Goal: Task Accomplishment & Management: Manage account settings

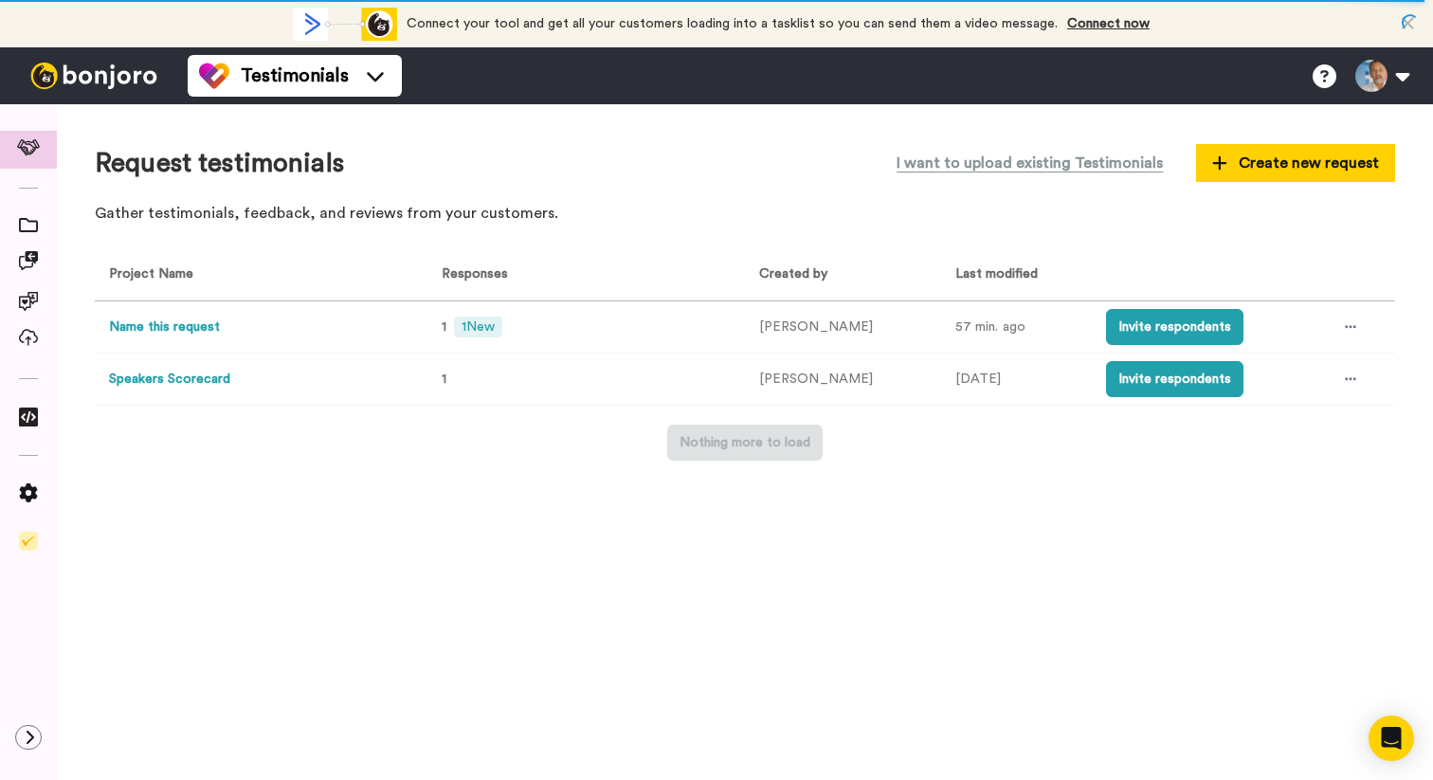
click at [143, 377] on button "Speakers Scorecard" at bounding box center [169, 380] width 121 height 20
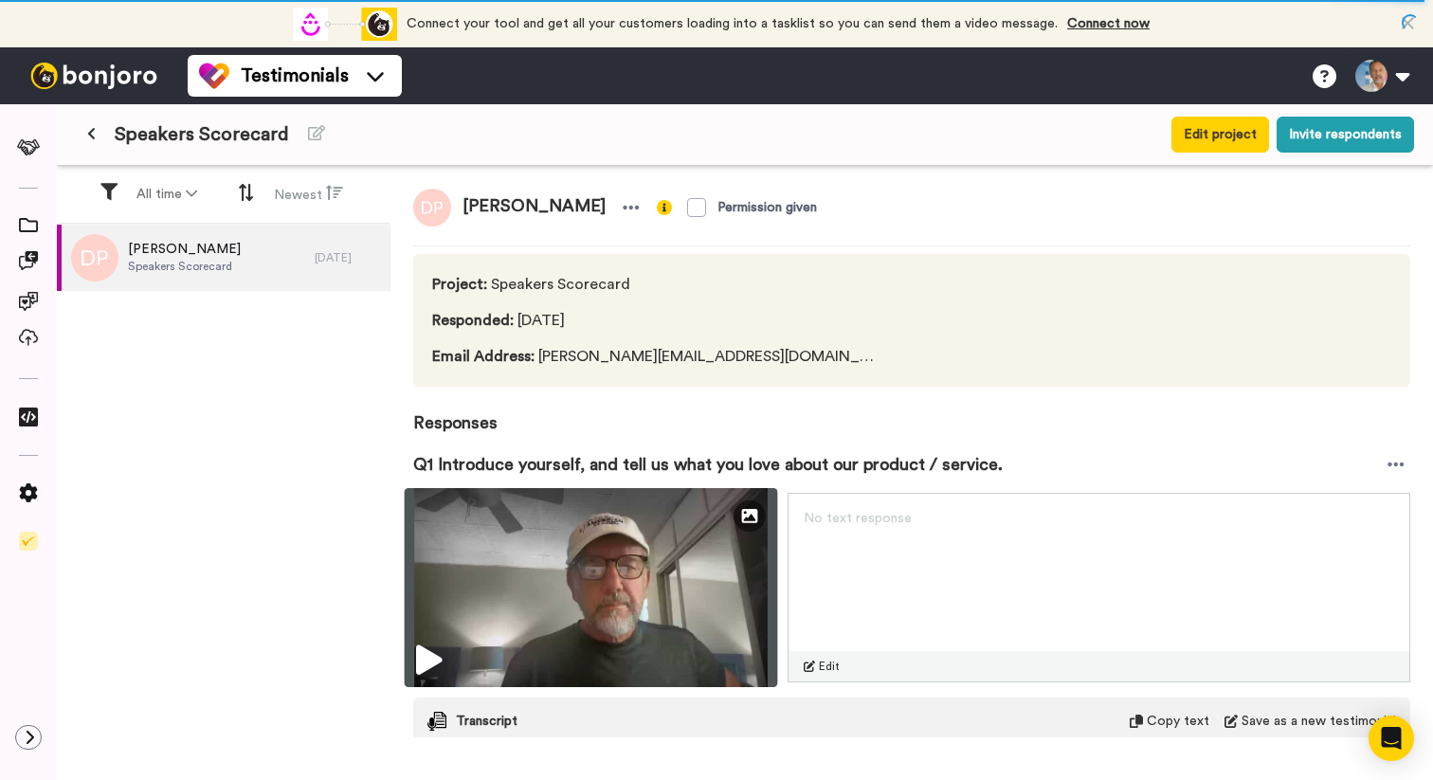
click at [420, 656] on icon at bounding box center [429, 660] width 26 height 30
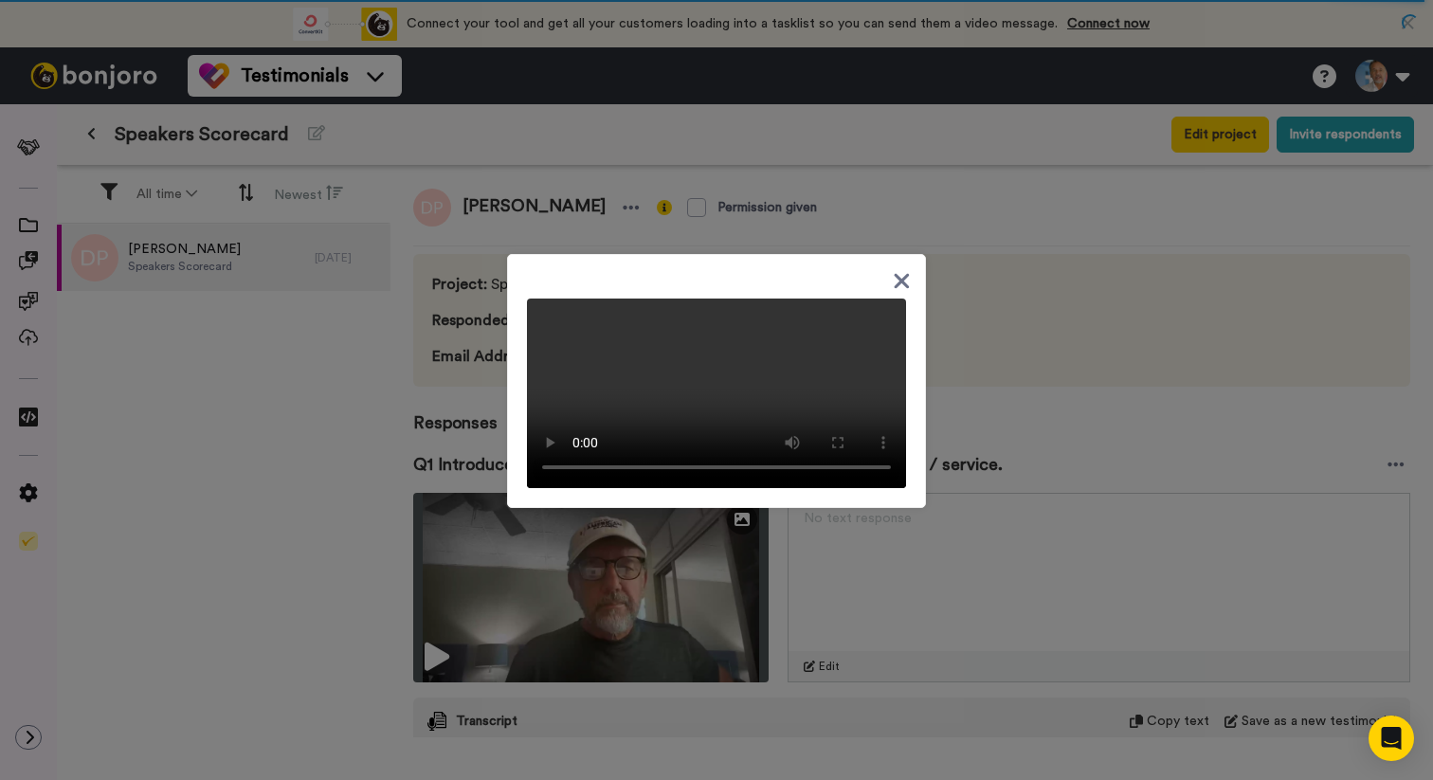
click at [895, 273] on icon at bounding box center [902, 280] width 15 height 15
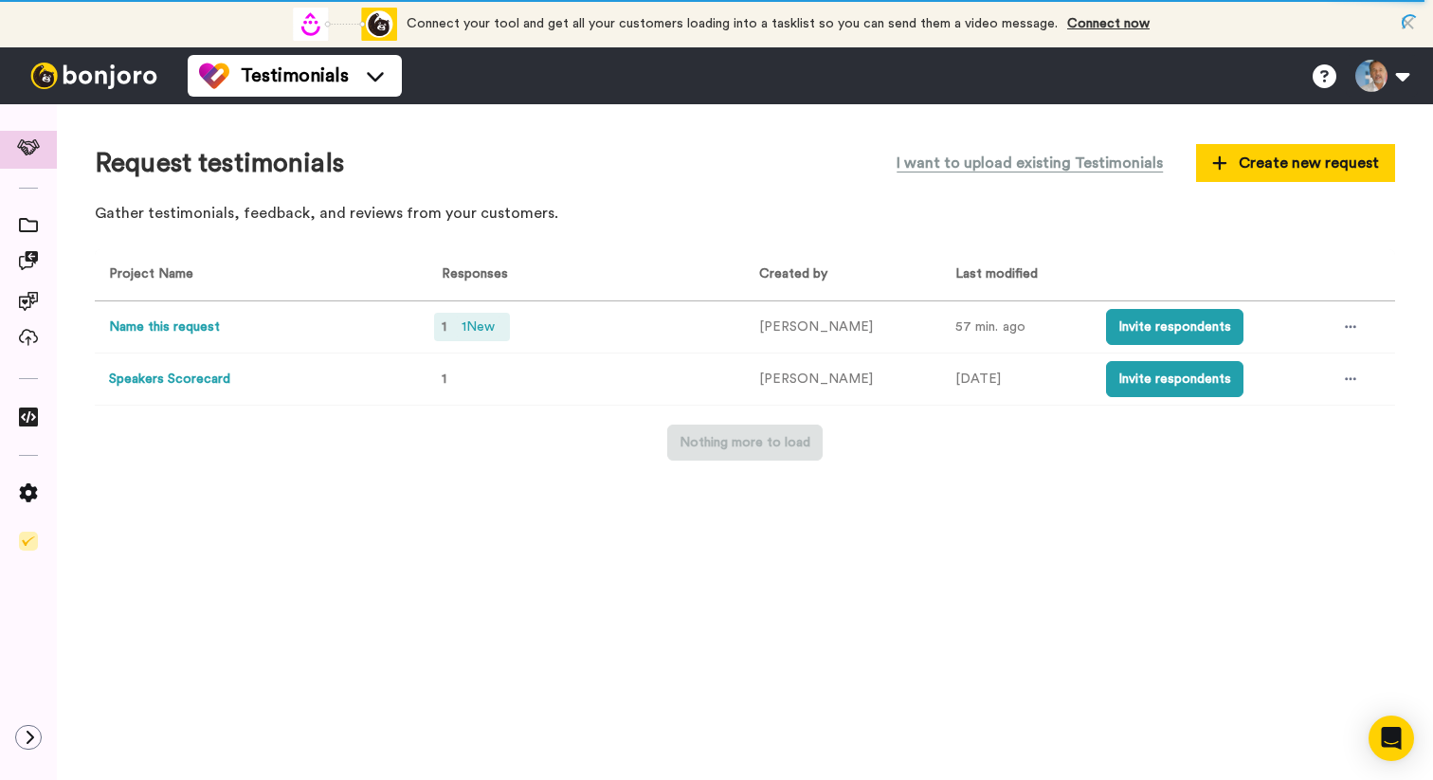
click at [456, 325] on span "1 New" at bounding box center [478, 326] width 48 height 21
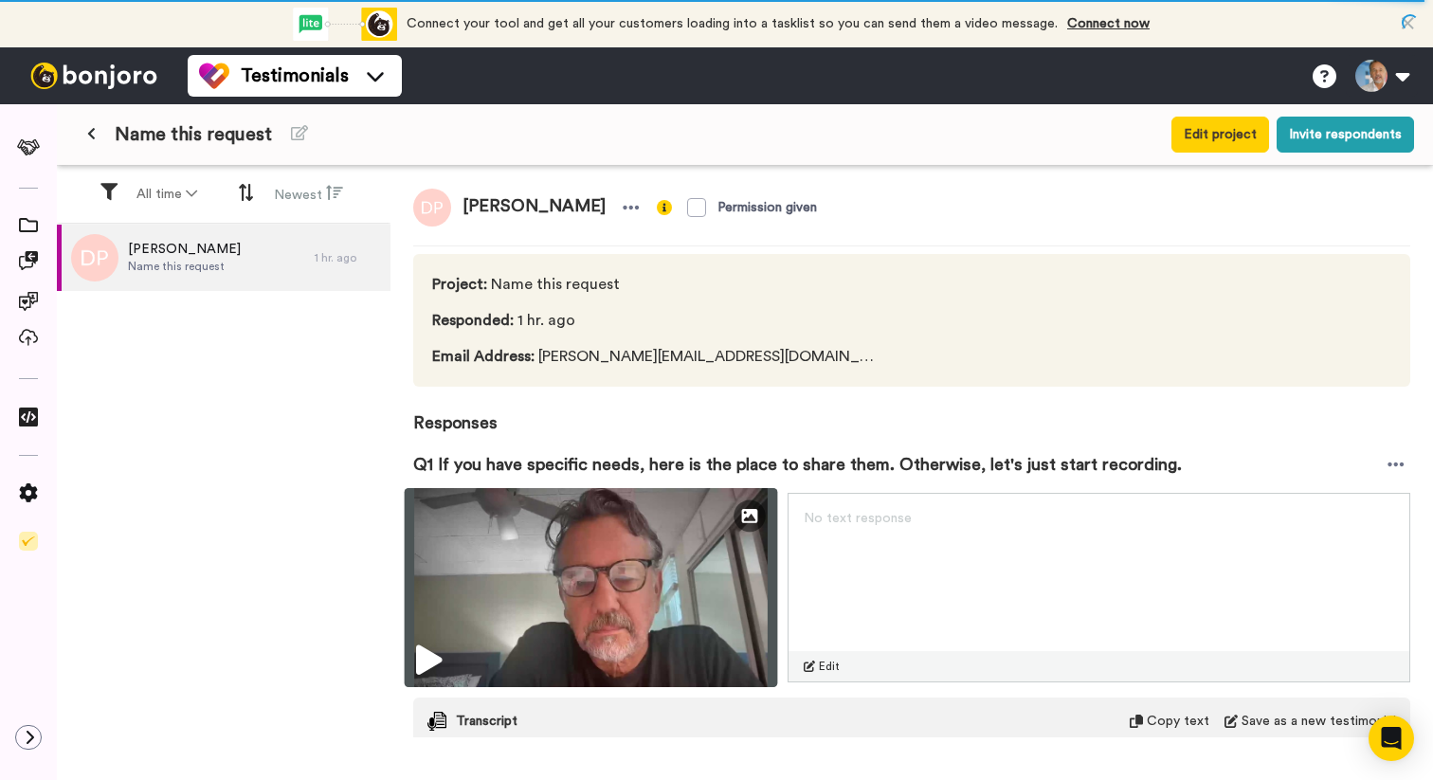
click at [423, 645] on icon at bounding box center [429, 660] width 26 height 30
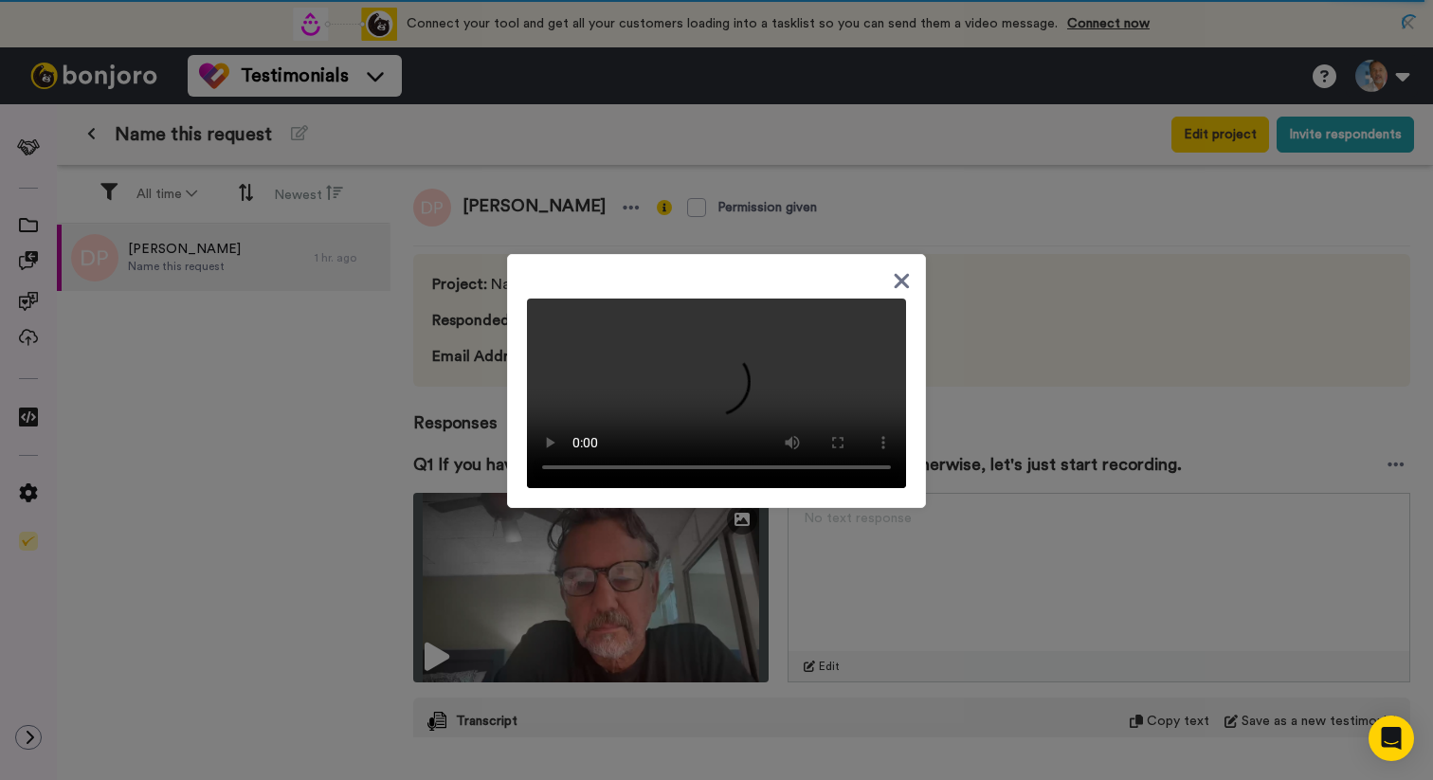
click at [893, 269] on icon at bounding box center [902, 281] width 18 height 24
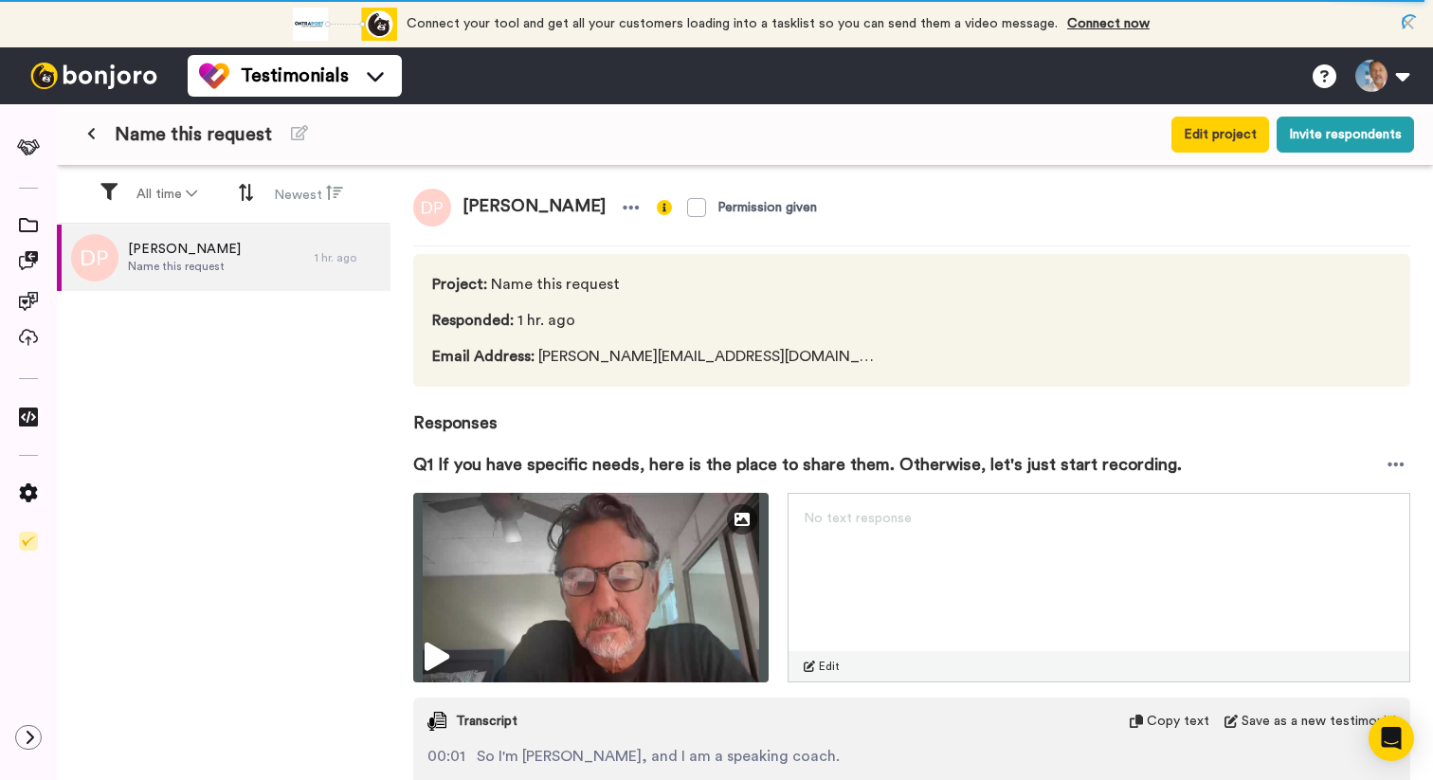
click at [197, 342] on div "[PERSON_NAME] Name this request 1 hr. ago" at bounding box center [224, 550] width 334 height 651
